Goal: Task Accomplishment & Management: Use online tool/utility

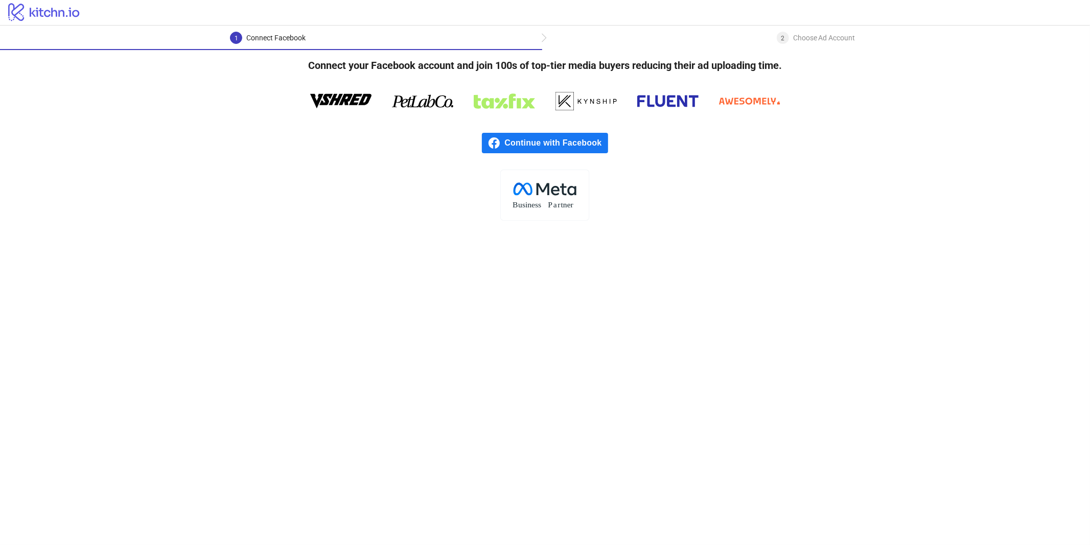
click at [528, 143] on span "Continue with Facebook" at bounding box center [555, 143] width 103 height 20
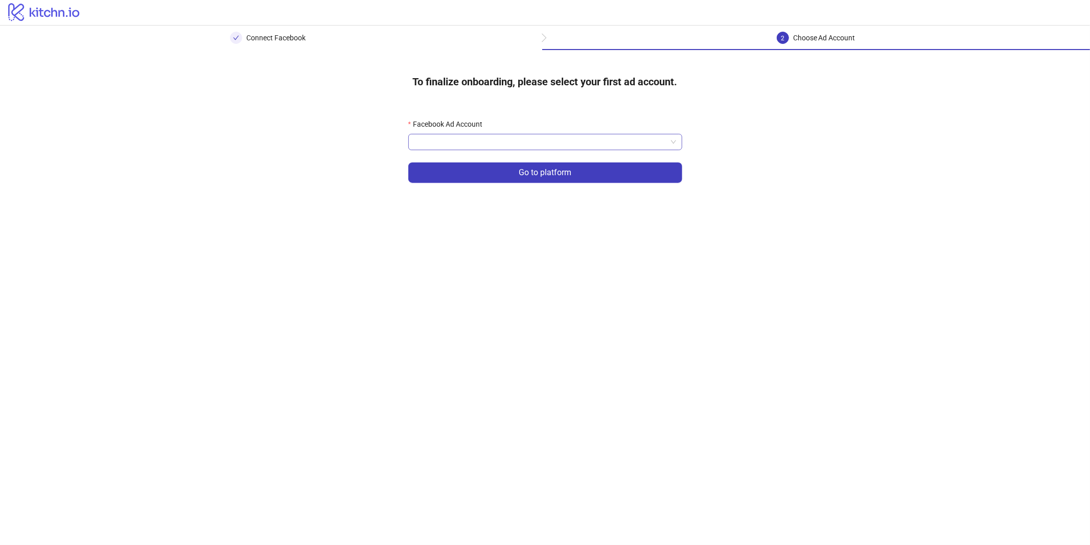
click at [581, 147] on input "Facebook Ad Account" at bounding box center [540, 141] width 252 height 15
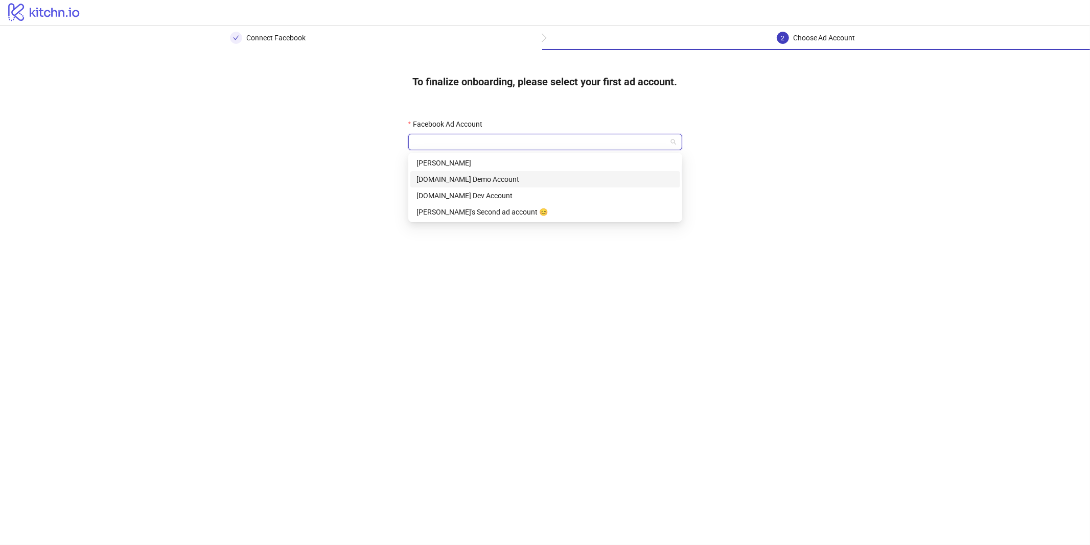
click at [527, 180] on div "[DOMAIN_NAME] Demo Account" at bounding box center [544, 179] width 257 height 11
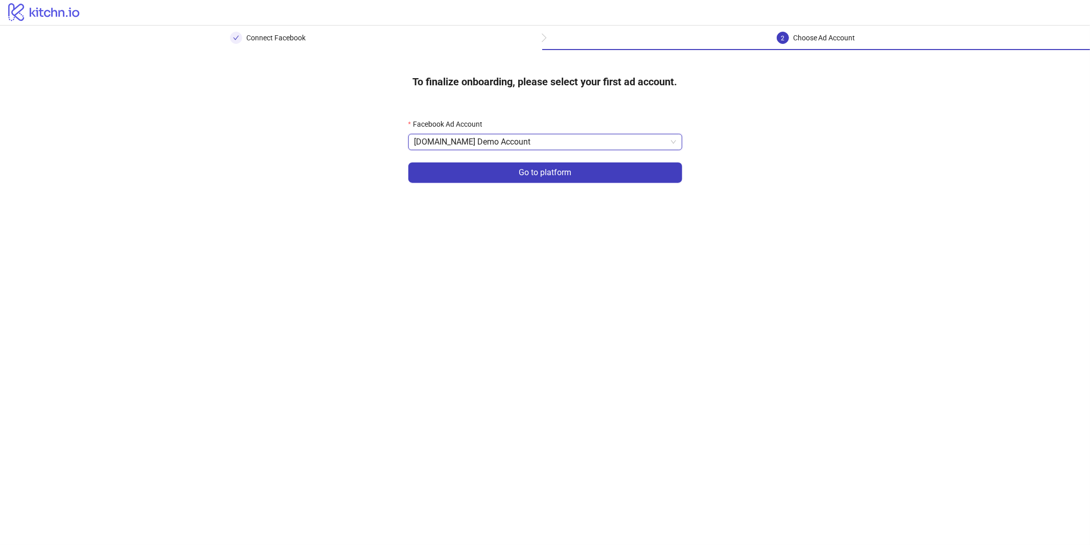
click at [496, 160] on form "Facebook Ad Account Kitchn.io Demo Account Kitchn.io Demo Account Go to platform" at bounding box center [545, 157] width 274 height 77
click at [492, 165] on button "Go to platform" at bounding box center [545, 172] width 274 height 20
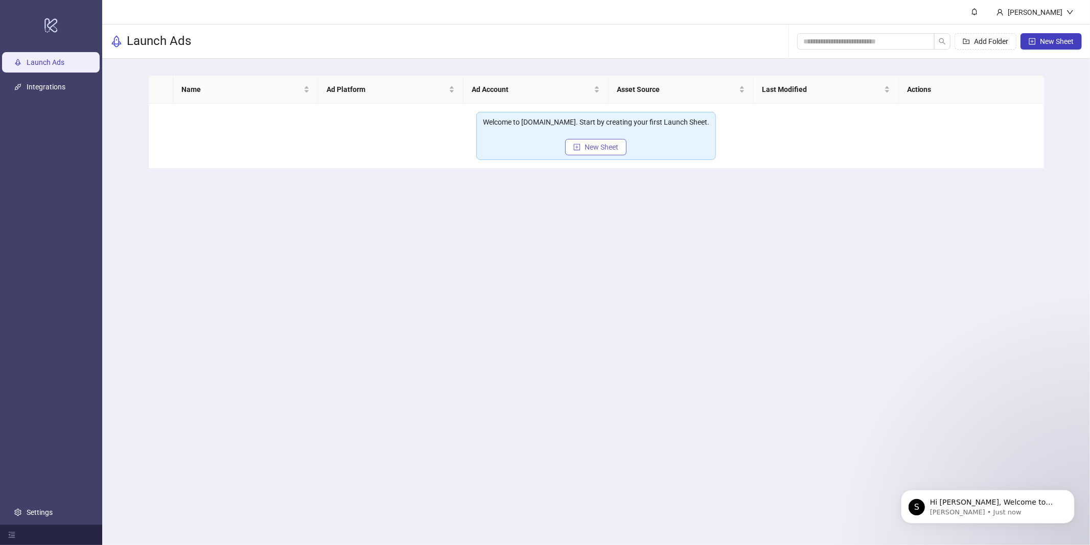
click at [611, 147] on span "New Sheet" at bounding box center [601, 147] width 34 height 8
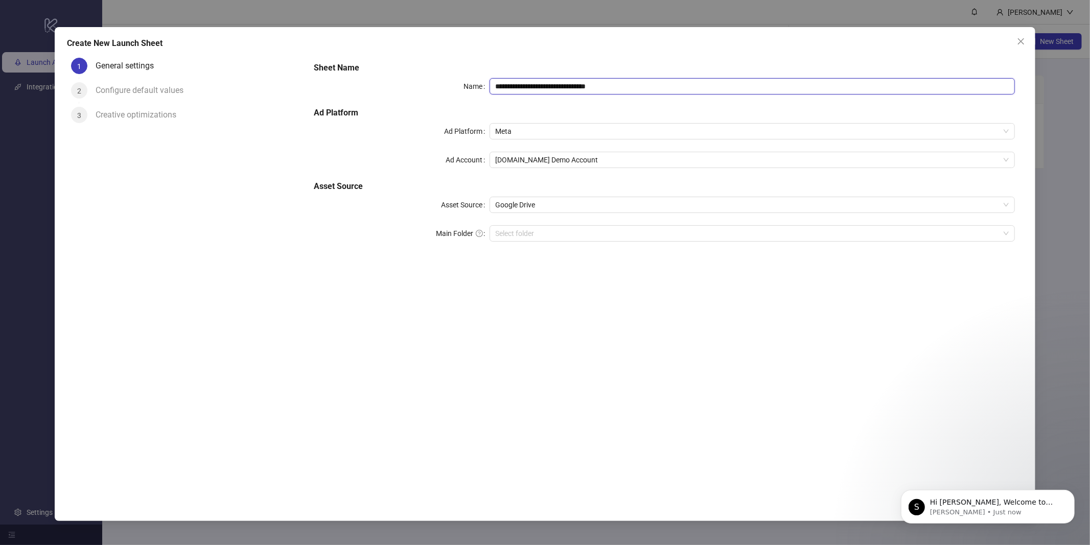
click at [545, 88] on input "**********" at bounding box center [752, 86] width 526 height 16
type input "****"
click at [431, 344] on div "Sheet Name Name **** Ad Platform Ad Platform Meta Ad Account Kitchn.io Demo Acc…" at bounding box center [664, 271] width 717 height 434
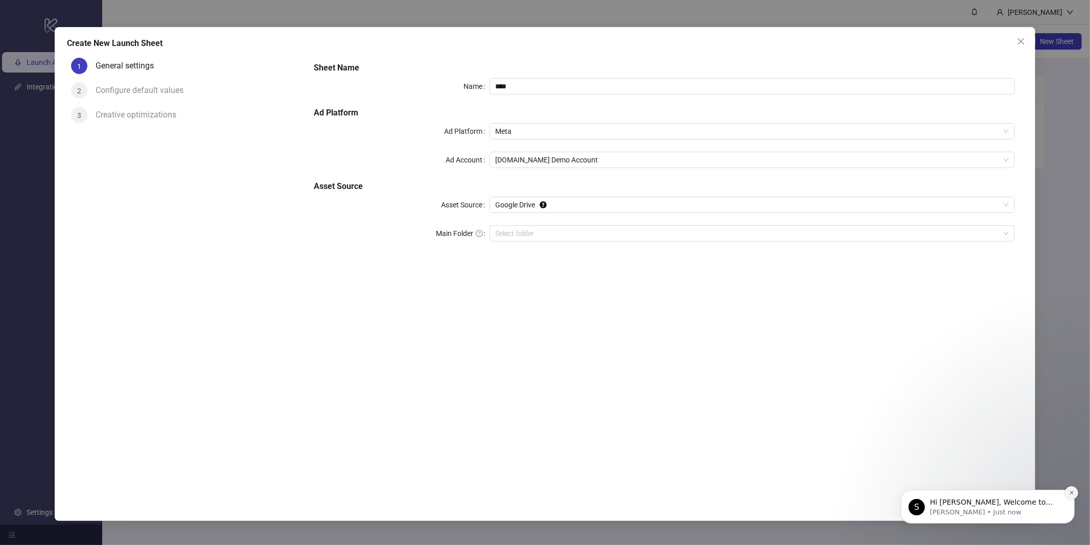
click at [1065, 491] on button "Dismiss notification" at bounding box center [1070, 492] width 13 height 13
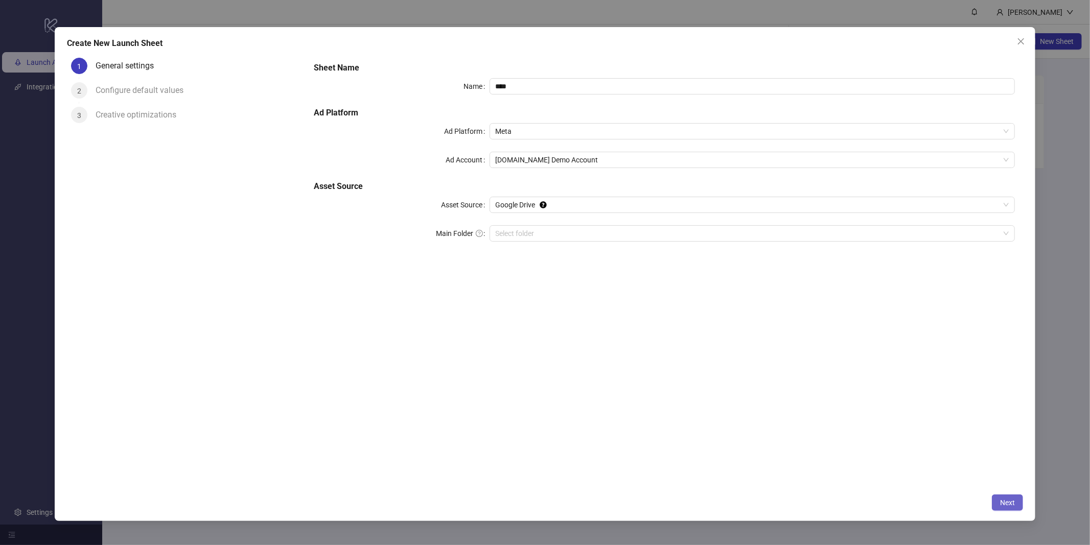
click at [1009, 501] on span "Next" at bounding box center [1007, 503] width 15 height 8
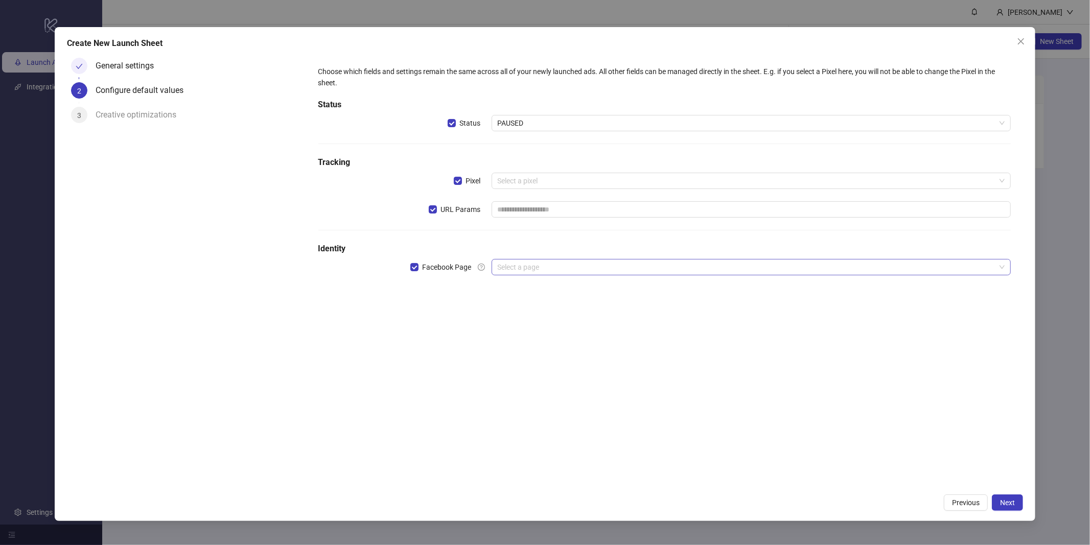
click at [544, 273] on input "search" at bounding box center [747, 267] width 498 height 15
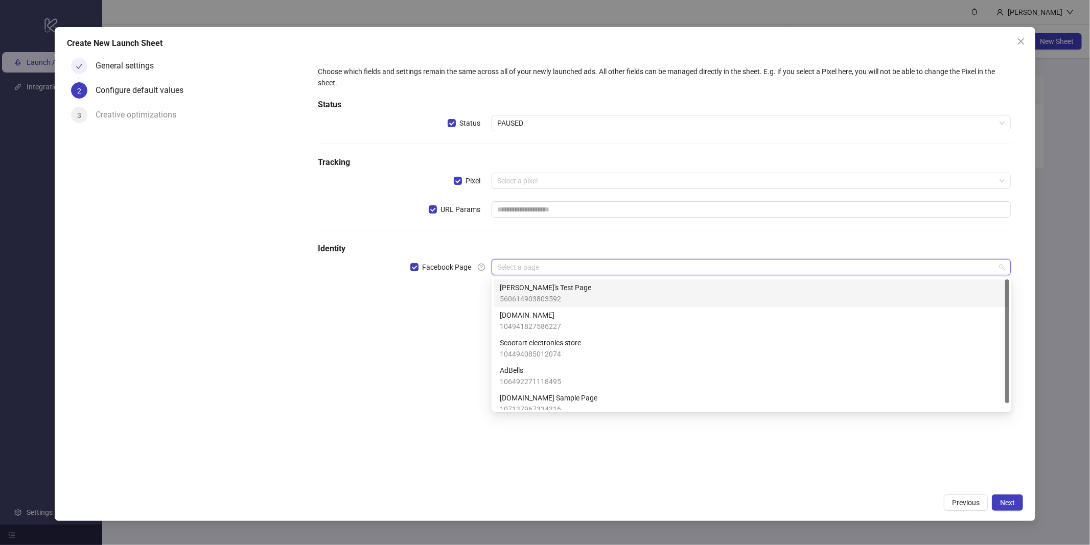
click at [520, 312] on span "[DOMAIN_NAME]" at bounding box center [530, 315] width 61 height 11
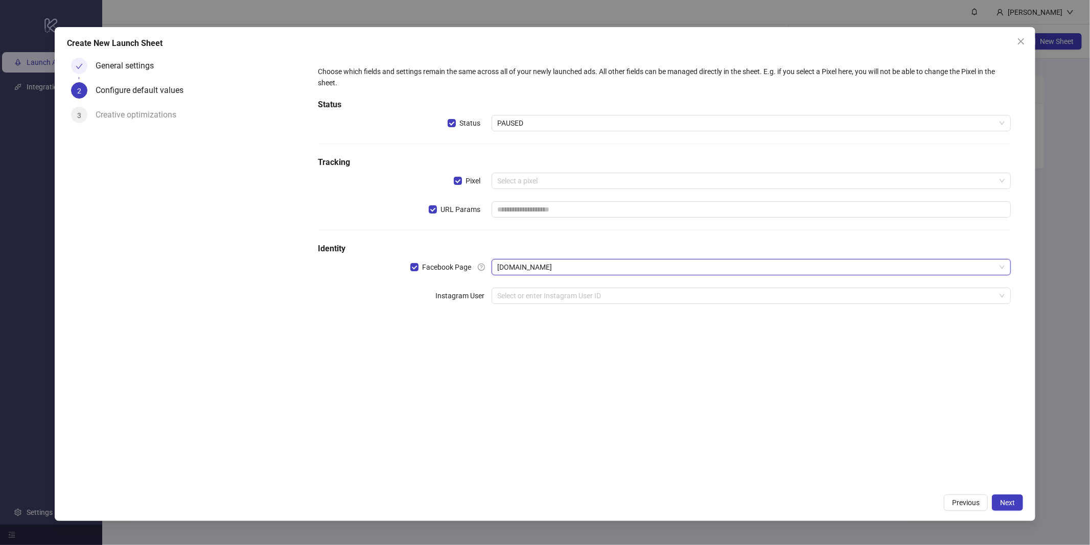
click at [430, 255] on div "Choose which fields and settings remain the same across all of your newly launc…" at bounding box center [664, 191] width 701 height 258
click at [419, 268] on span "Facebook Page" at bounding box center [446, 267] width 57 height 11
click at [446, 212] on span "URL Params" at bounding box center [461, 209] width 48 height 11
click at [462, 124] on span "Status" at bounding box center [470, 123] width 29 height 11
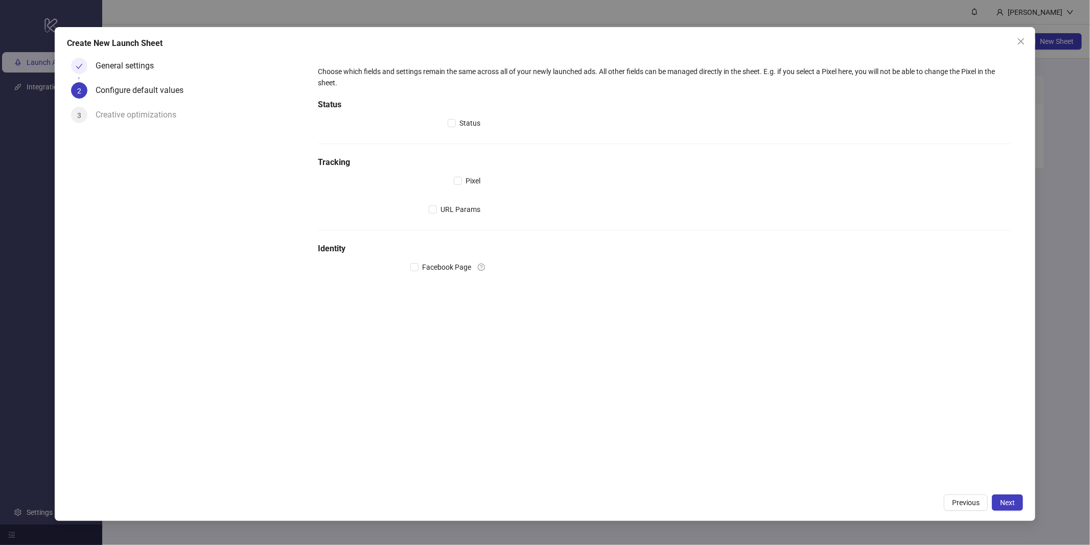
click at [1001, 483] on div "Choose which fields and settings remain the same across all of your newly launc…" at bounding box center [664, 271] width 717 height 434
click at [1001, 503] on span "Next" at bounding box center [1007, 503] width 15 height 8
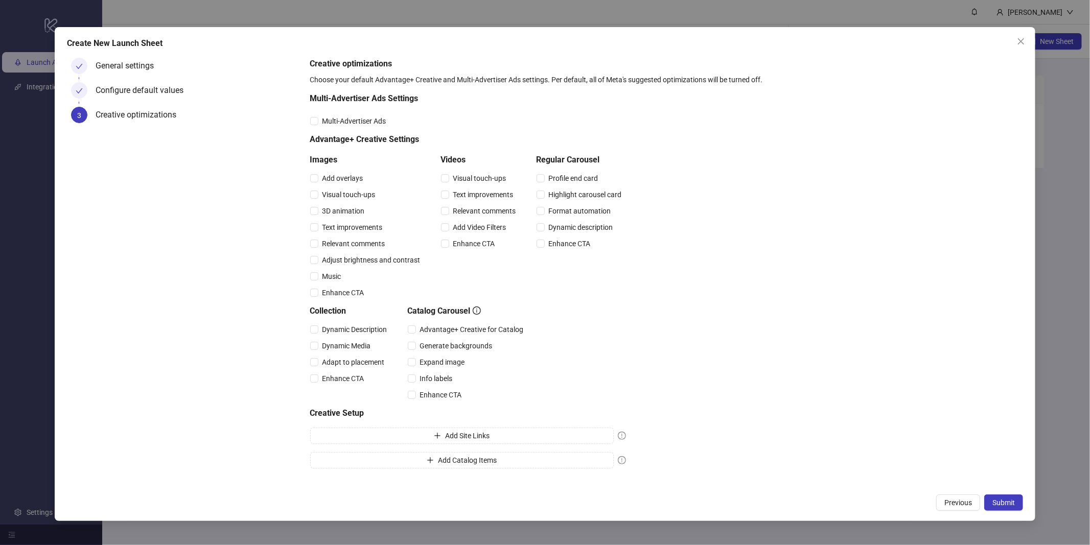
click at [1001, 503] on span "Submit" at bounding box center [1003, 503] width 22 height 8
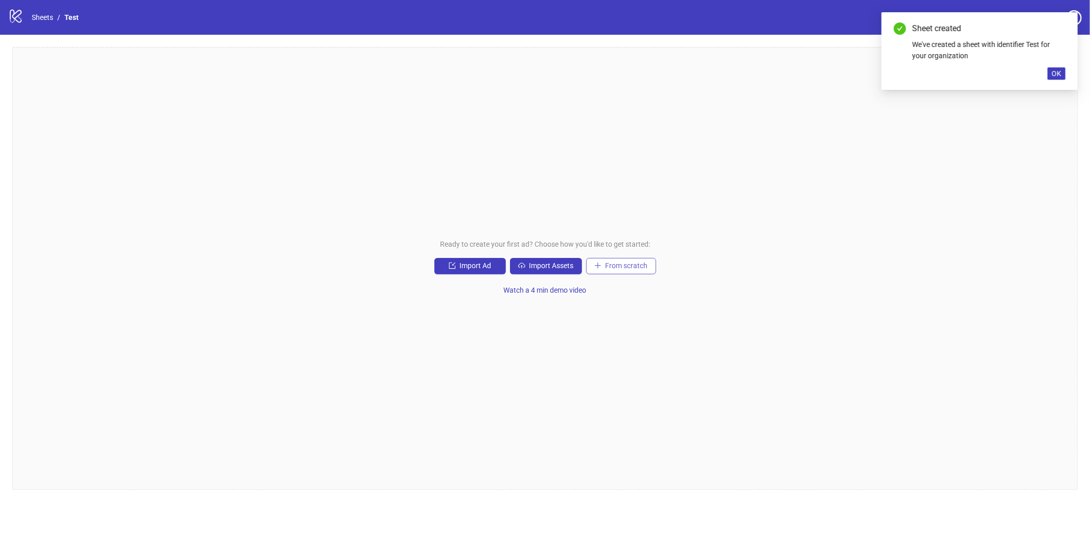
click at [598, 271] on button "From scratch" at bounding box center [621, 266] width 70 height 16
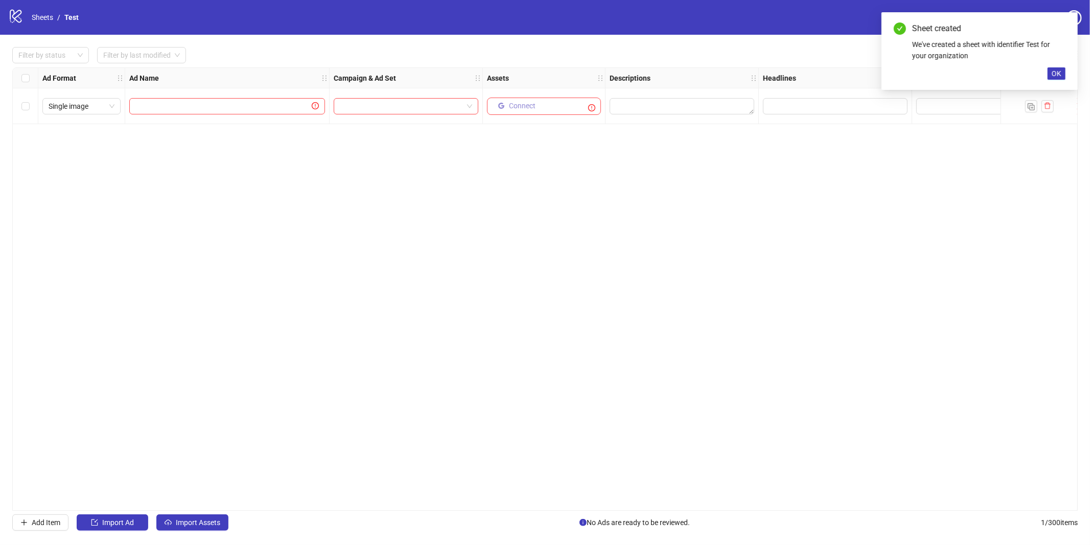
click at [508, 104] on button "Connect" at bounding box center [517, 106] width 46 height 12
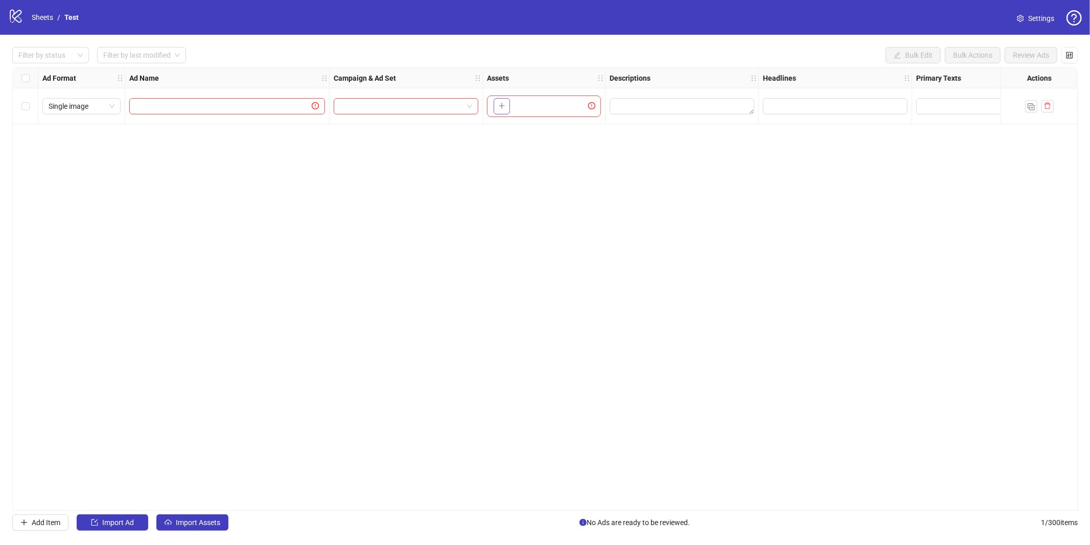
click at [505, 107] on icon "plus" at bounding box center [501, 105] width 7 height 7
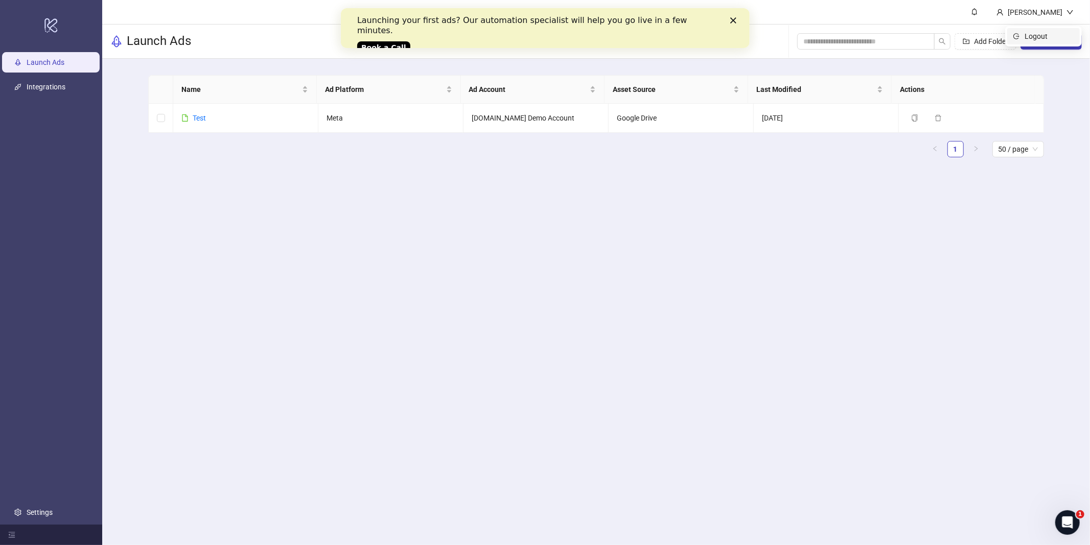
click at [1036, 31] on span "Logout" at bounding box center [1048, 36] width 49 height 11
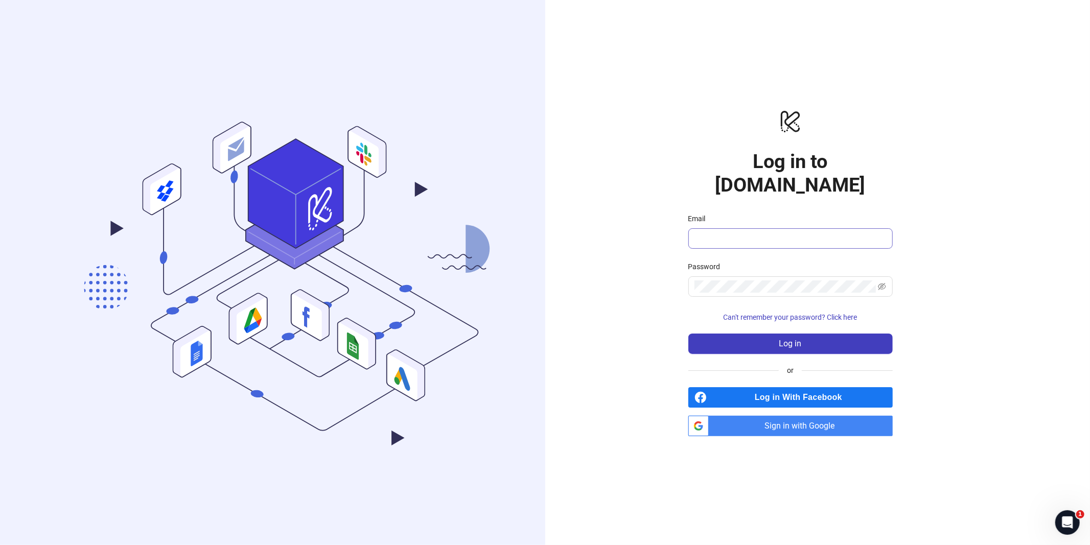
drag, startPoint x: 720, startPoint y: 208, endPoint x: 722, endPoint y: 228, distance: 20.5
click at [720, 213] on div "Email" at bounding box center [790, 220] width 204 height 15
click at [725, 232] on input "Email" at bounding box center [789, 238] width 190 height 12
click at [769, 417] on span "Sign in with Google" at bounding box center [803, 426] width 180 height 20
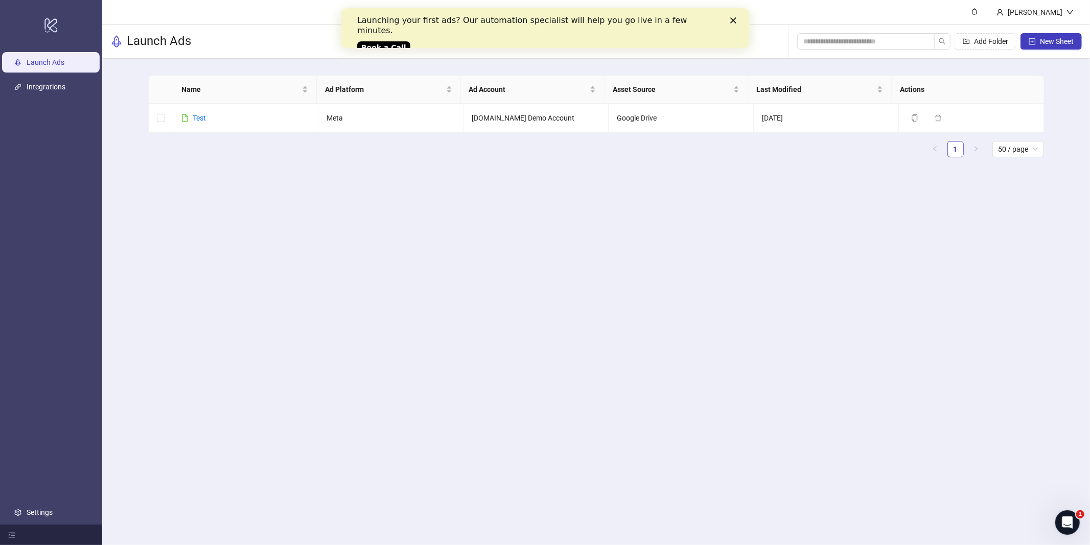
click at [733, 18] on icon "Close" at bounding box center [733, 20] width 6 height 6
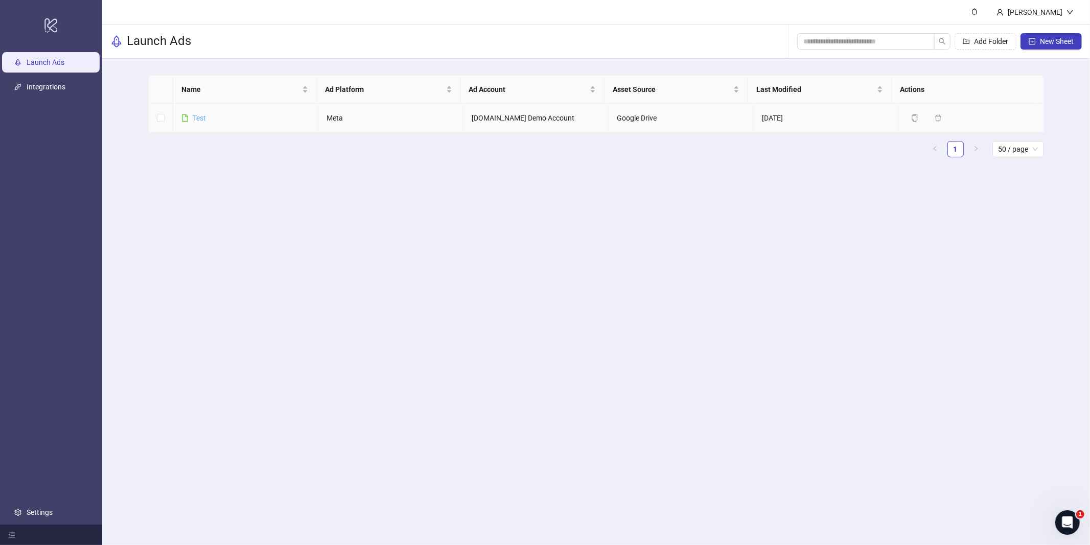
click at [193, 114] on link "Test" at bounding box center [199, 118] width 13 height 8
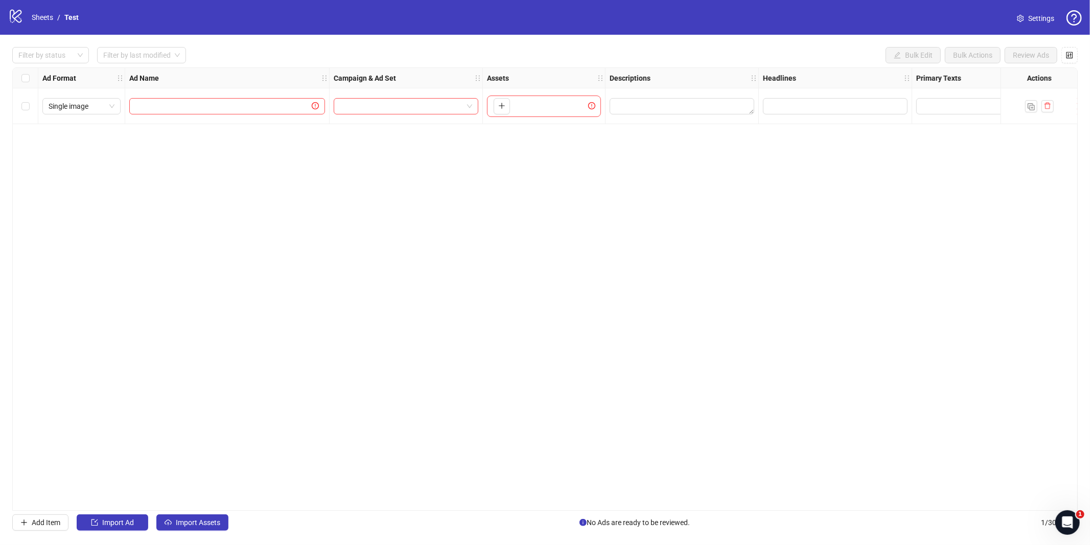
click at [517, 116] on div "To pick up a draggable item, press the space bar. While dragging, use the arrow…" at bounding box center [544, 106] width 114 height 21
click at [504, 110] on span "button" at bounding box center [501, 106] width 7 height 8
